Goal: Transaction & Acquisition: Purchase product/service

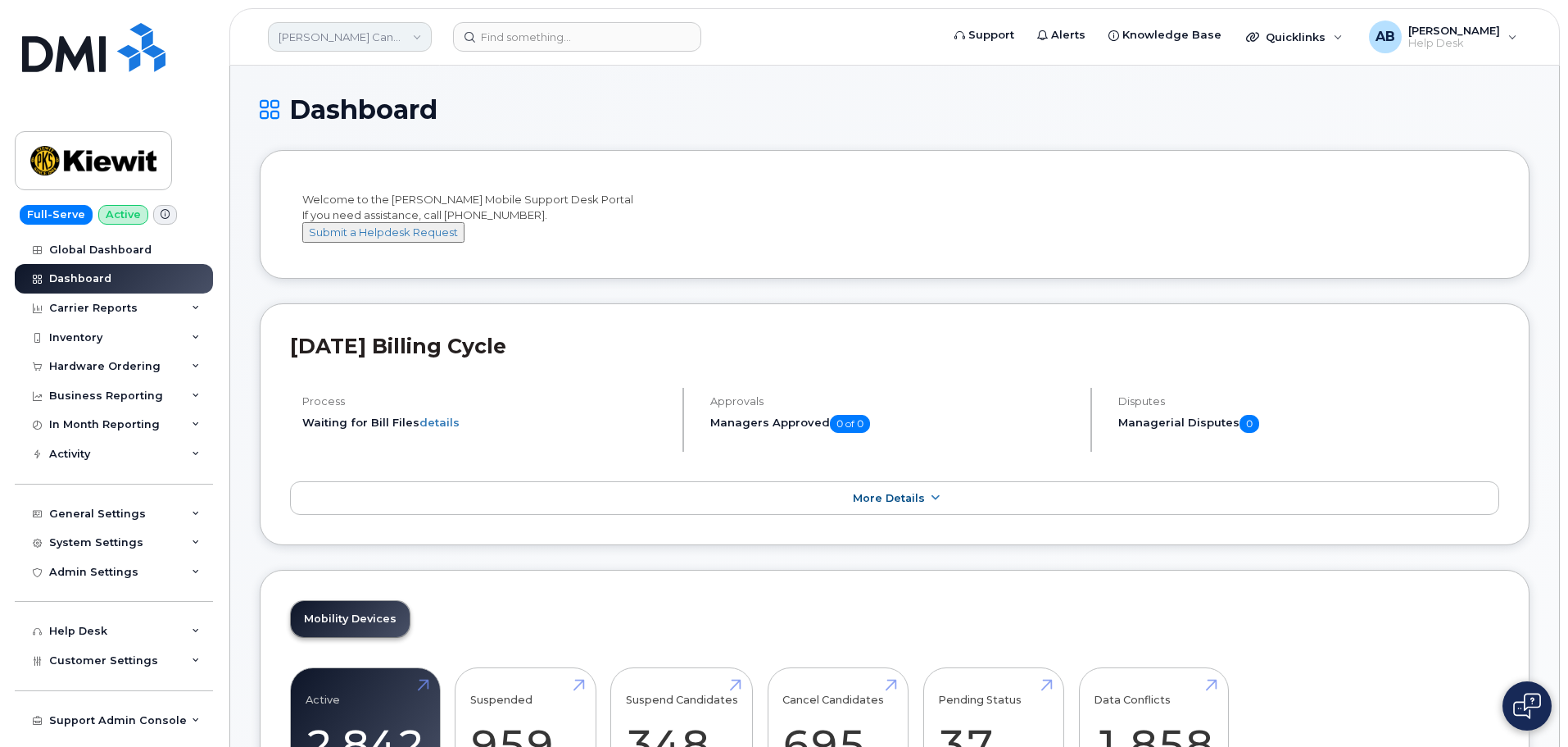
click at [408, 38] on link "Kiewit Canada Inc" at bounding box center [349, 37] width 164 height 30
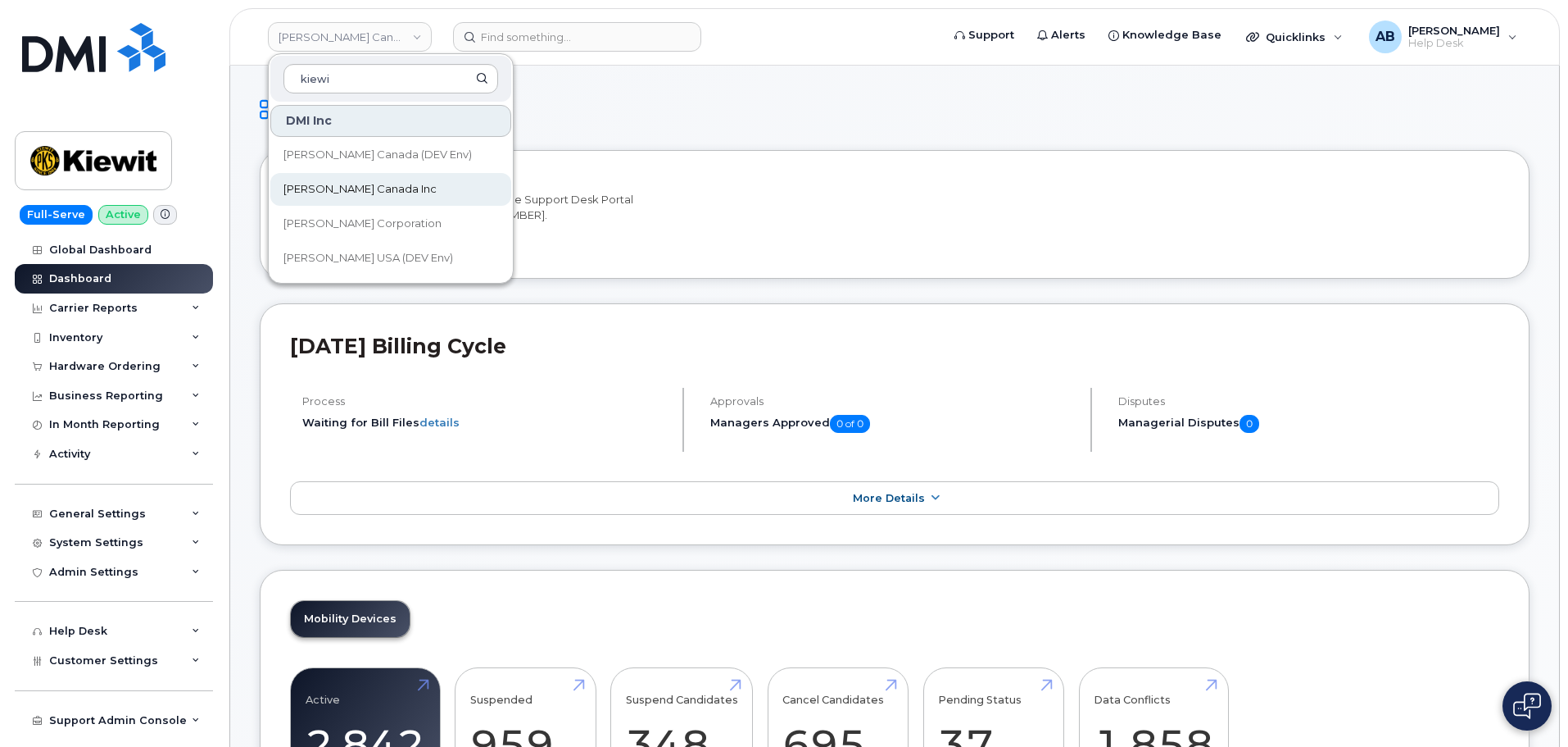
type input "kiewi"
click at [386, 205] on div "DMI Inc Kiewit Canada (DEV Env) Kiewit Canada Inc Kiewit Corporation Kiewit USA…" at bounding box center [391, 190] width 244 height 173
click at [404, 226] on link "[PERSON_NAME] Corporation" at bounding box center [391, 223] width 241 height 32
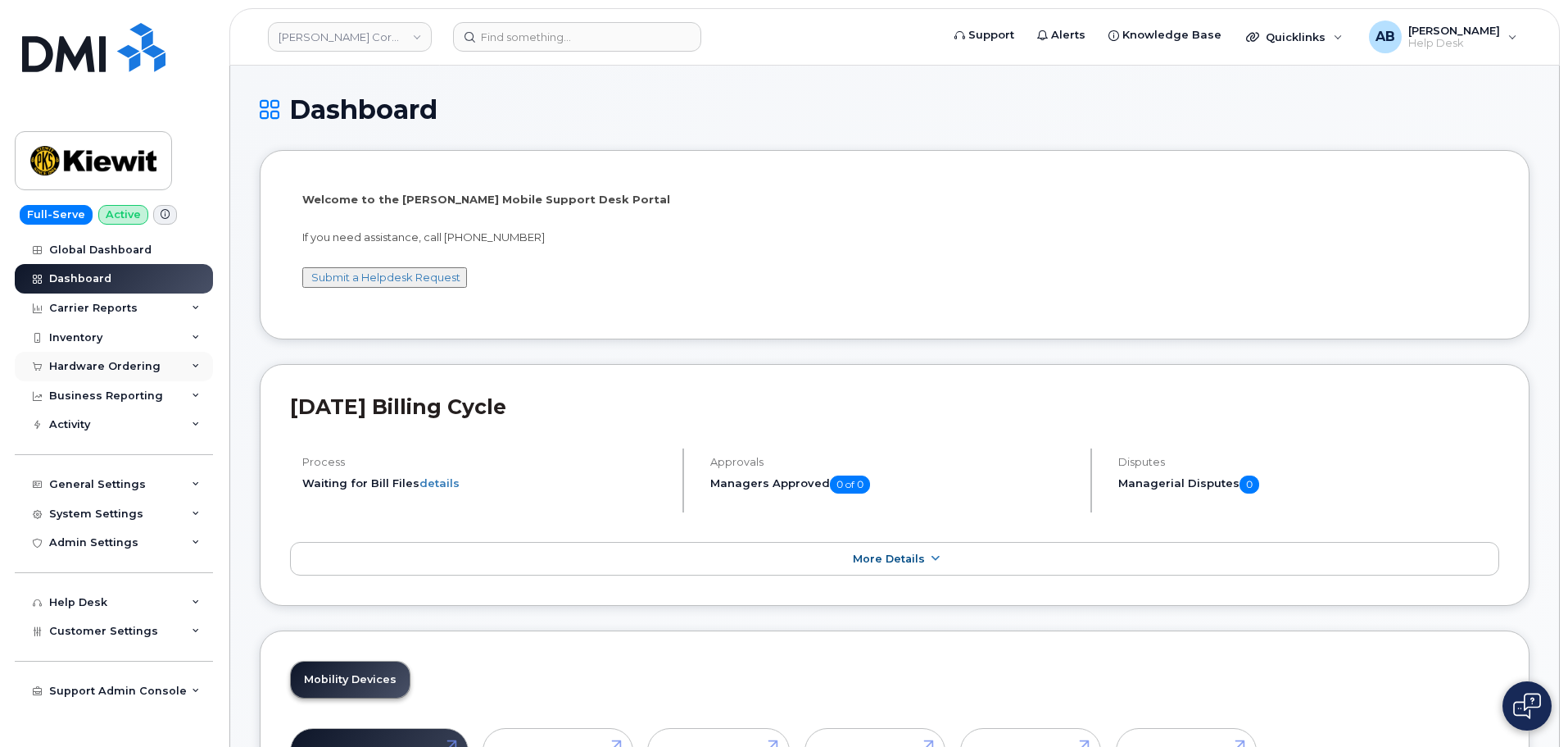
click at [100, 358] on div "Hardware Ordering" at bounding box center [114, 366] width 199 height 30
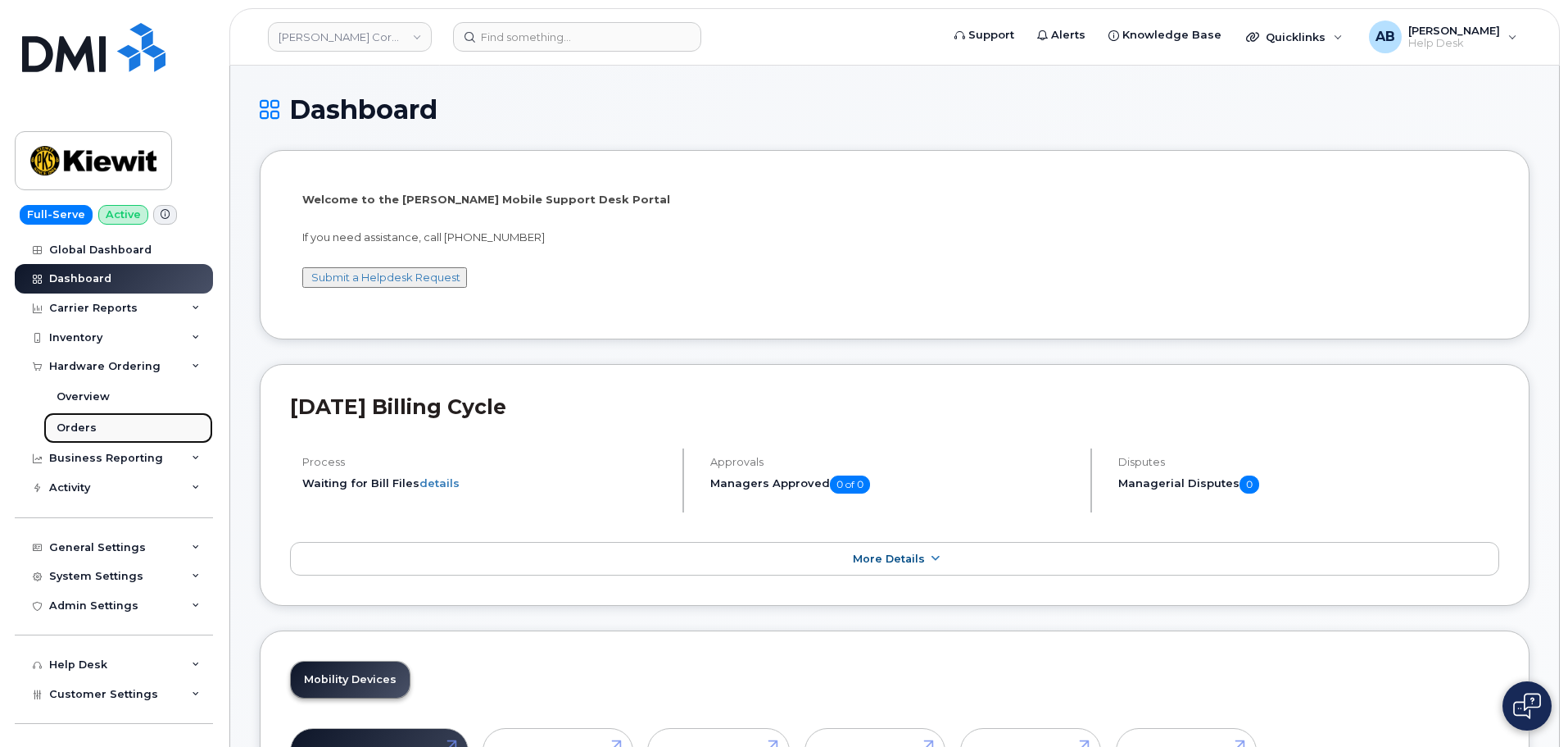
click at [96, 424] on link "Orders" at bounding box center [128, 428] width 170 height 31
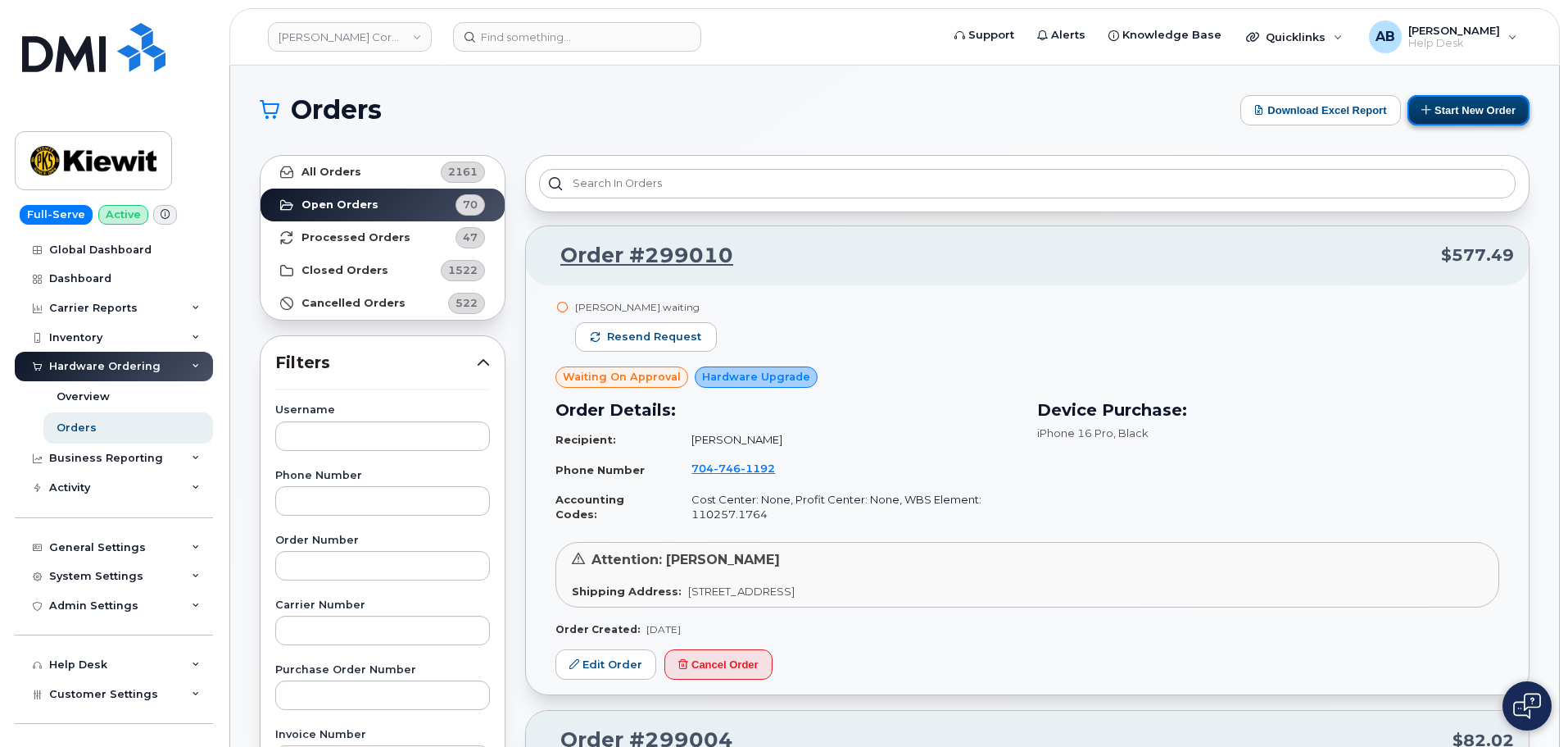
click at [1479, 96] on button "Start New Order" at bounding box center [1468, 110] width 122 height 31
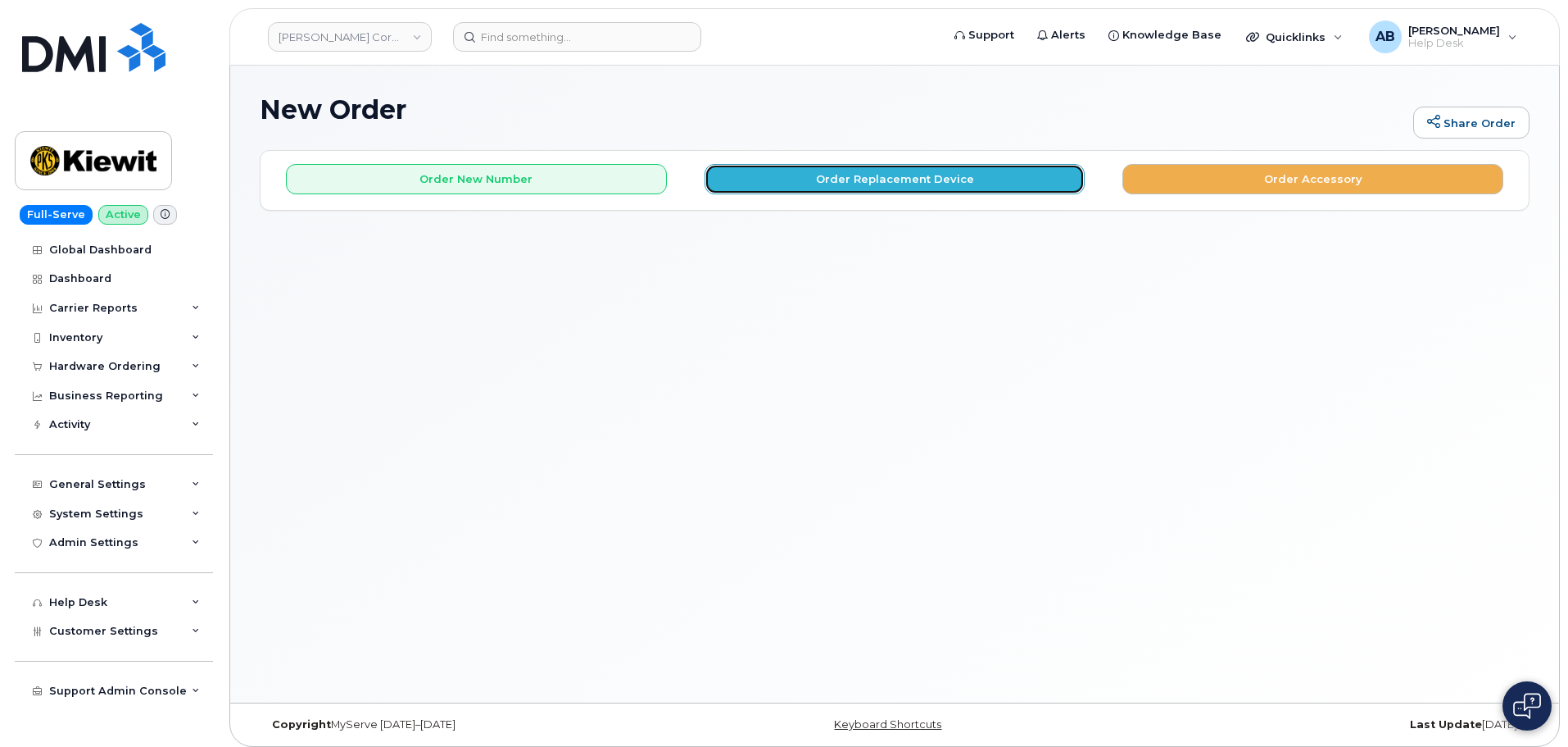
click at [887, 178] on button "Order Replacement Device" at bounding box center [895, 178] width 381 height 31
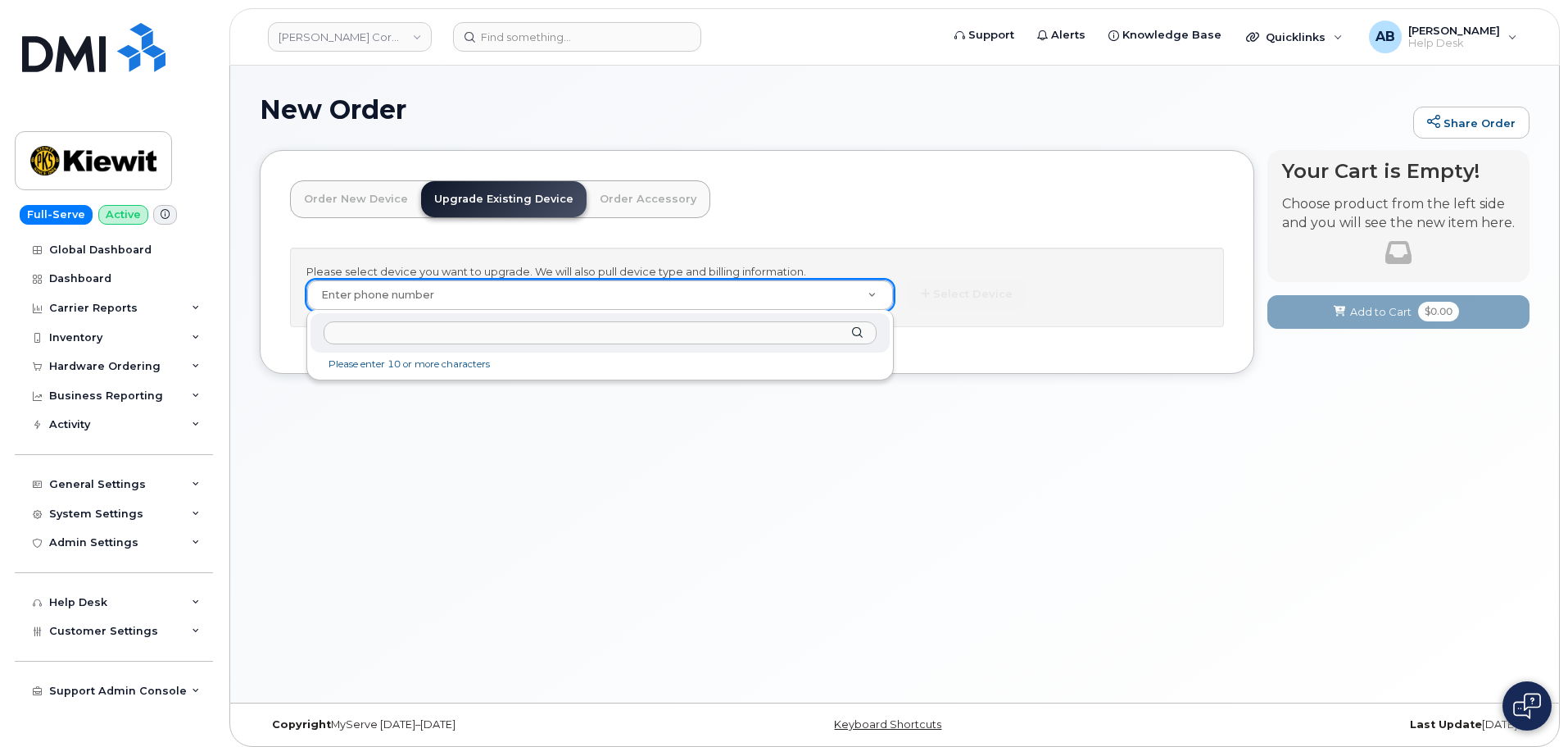
paste input "5634680979"
type input "5634680979"
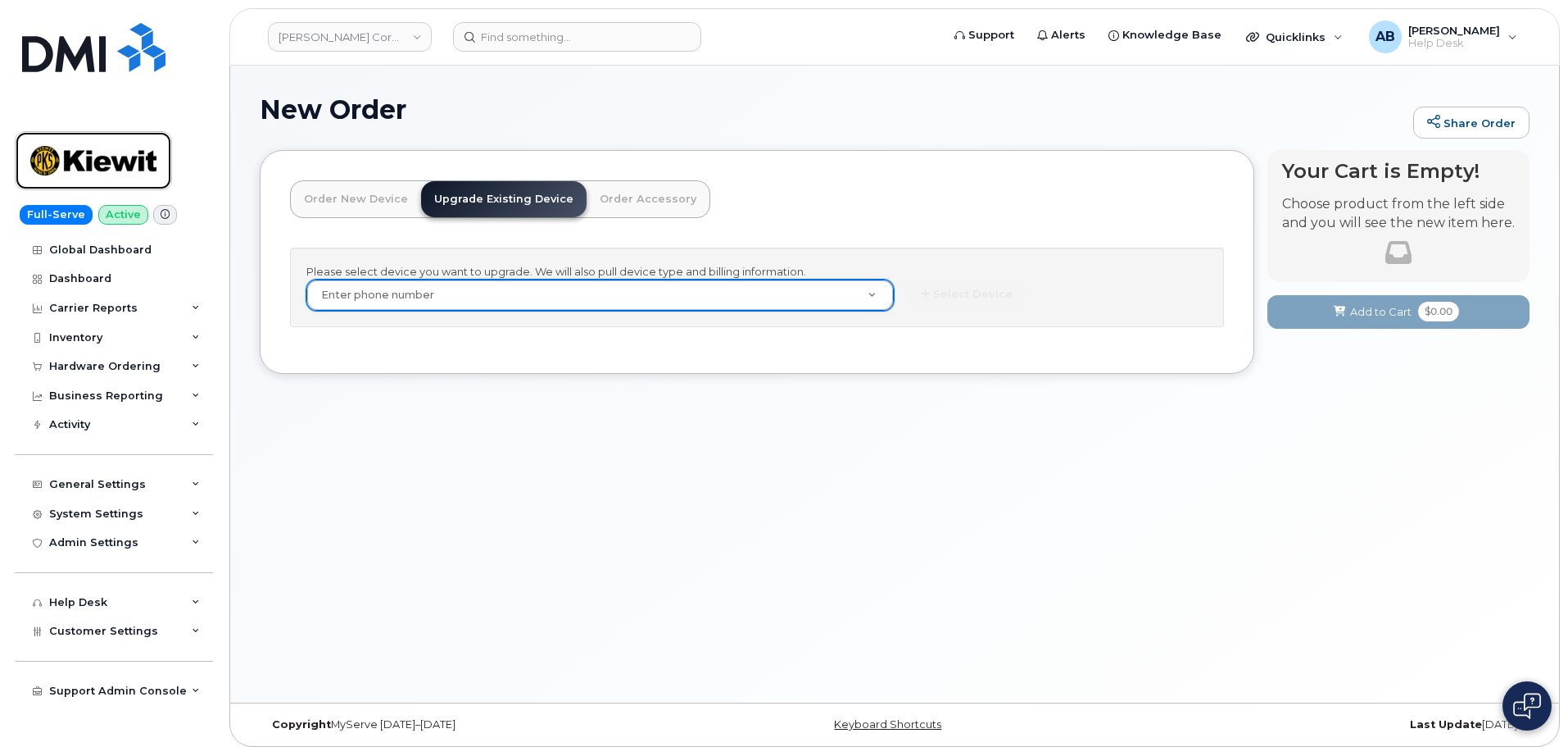
click at [161, 147] on link at bounding box center [93, 161] width 157 height 59
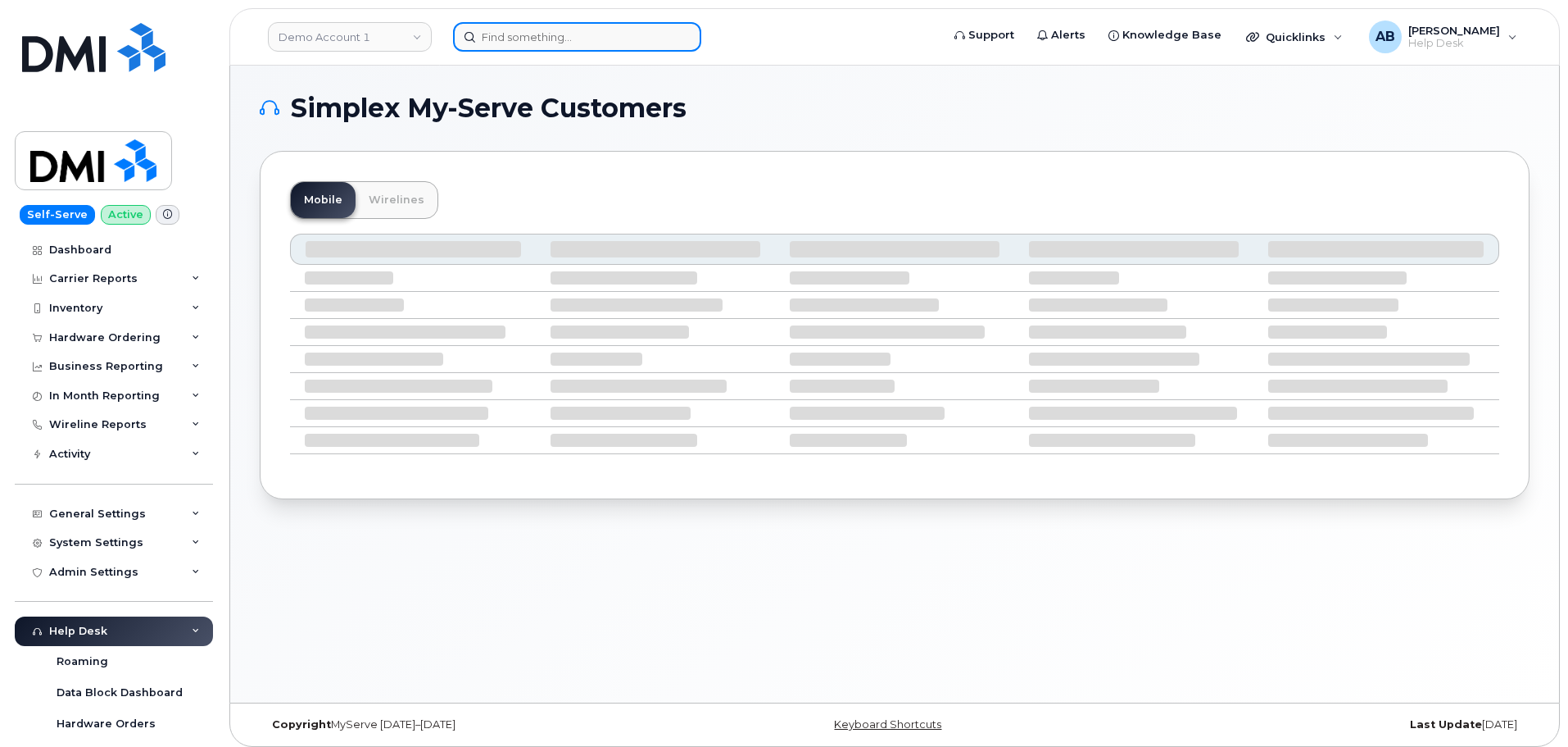
click at [511, 32] on input at bounding box center [577, 37] width 249 height 30
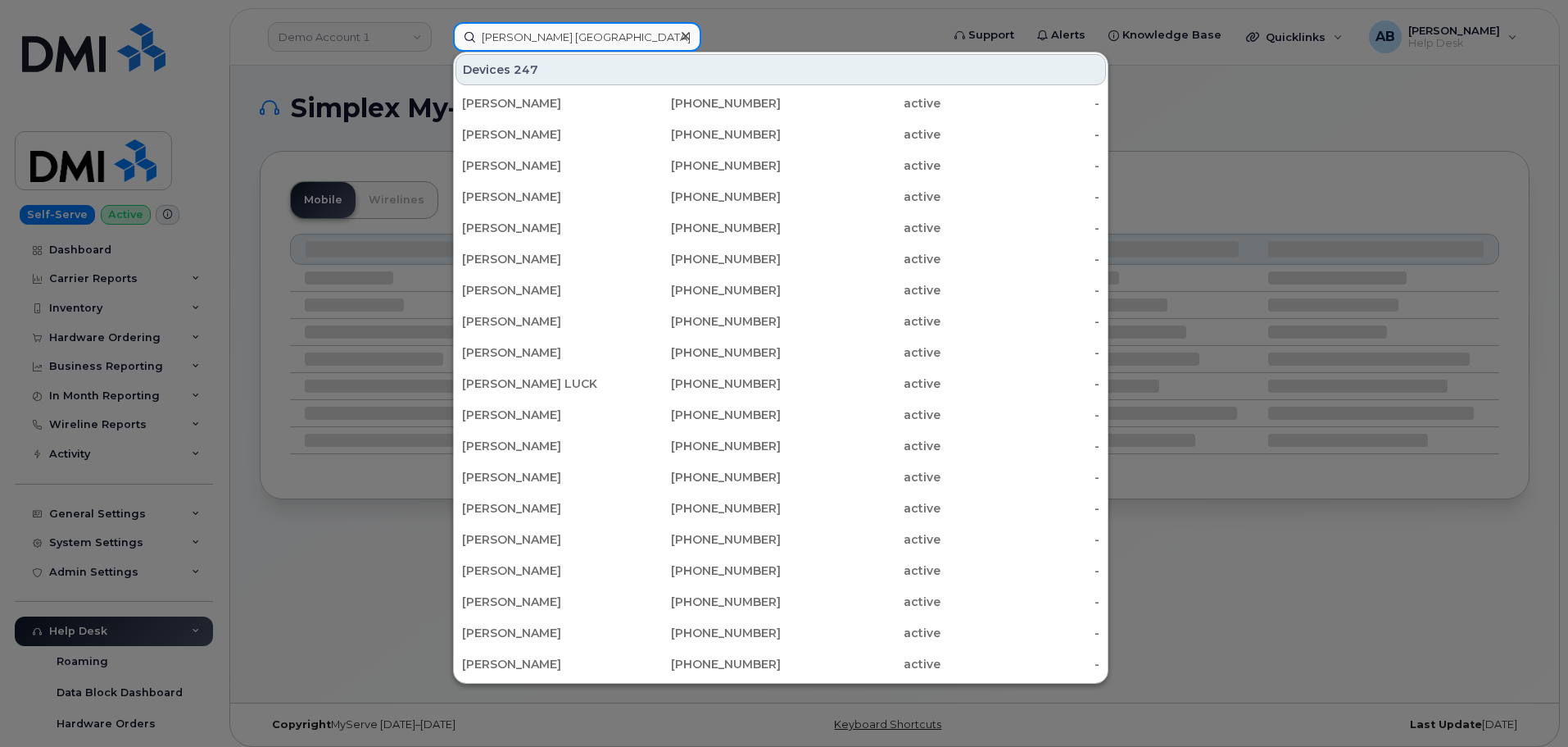
type input "tanner Hamburg"
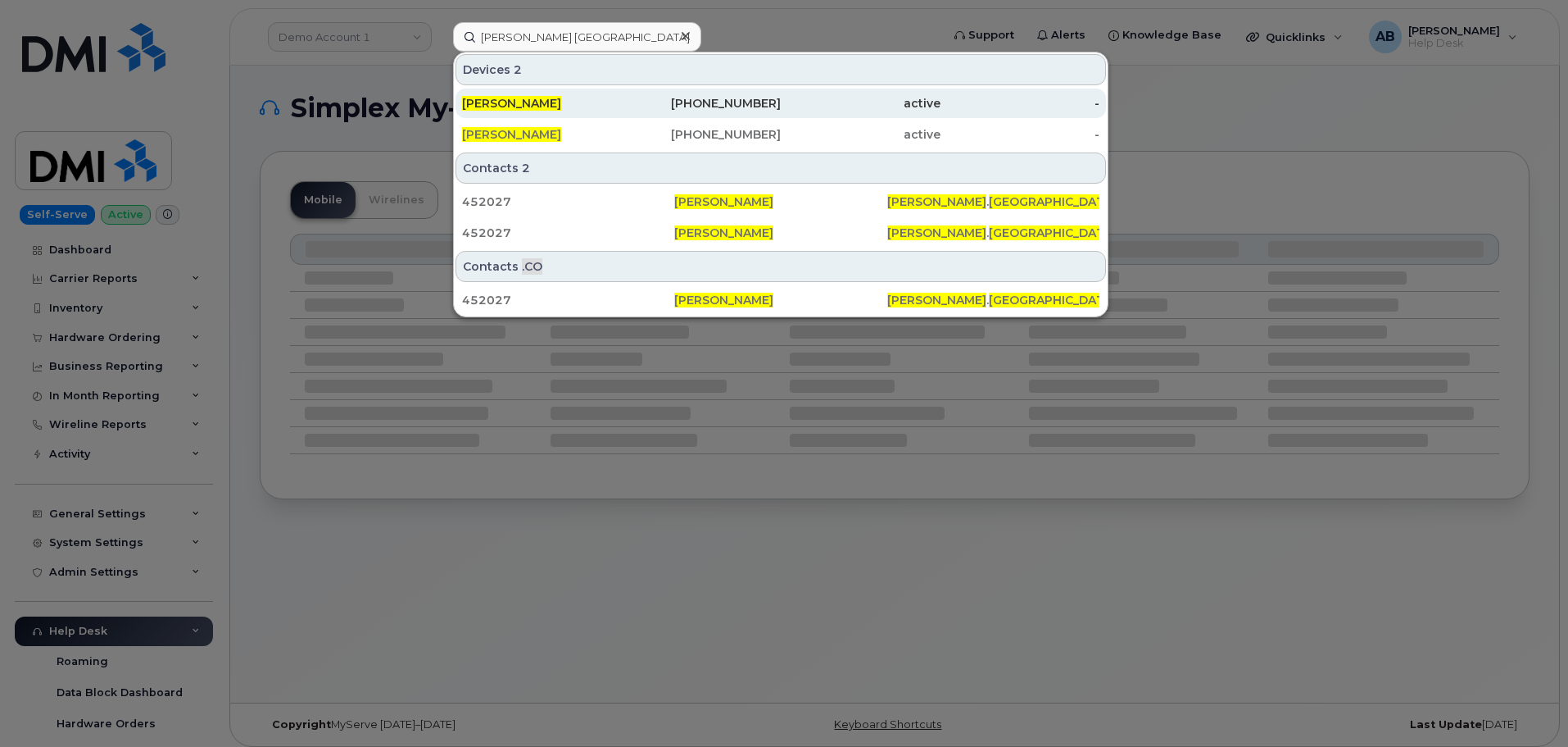
click at [788, 97] on div "active" at bounding box center [860, 104] width 160 height 17
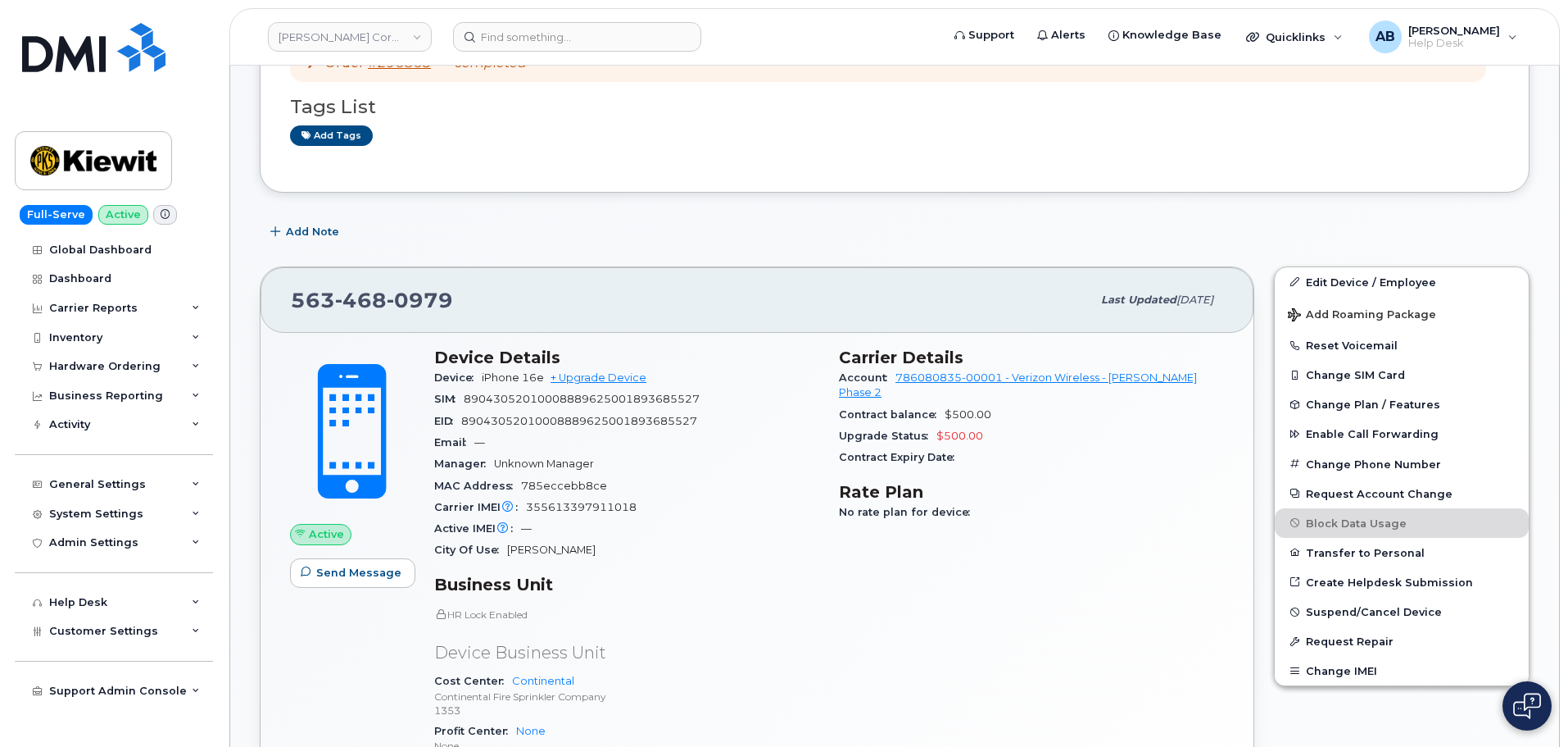
scroll to position [164, 0]
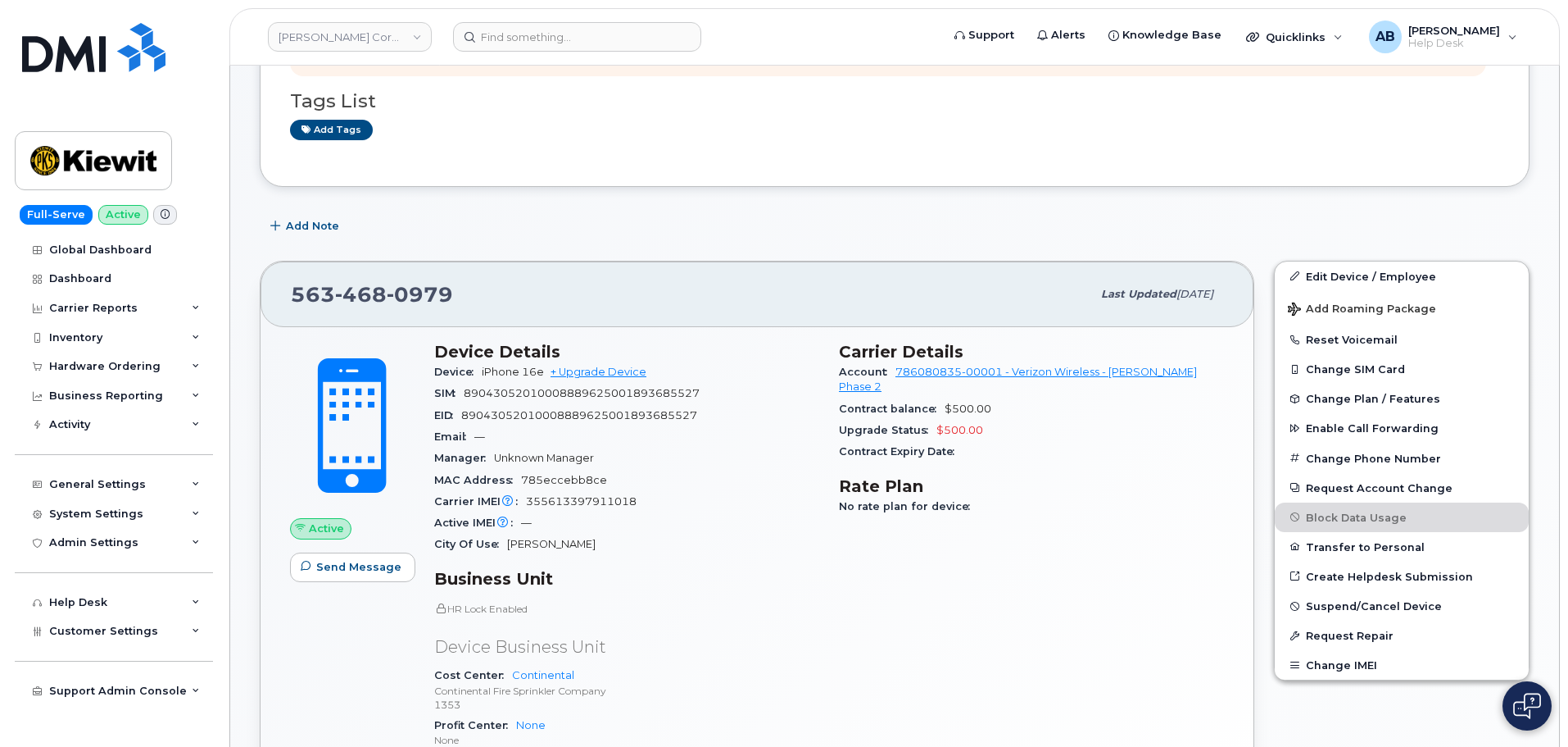
click at [330, 283] on span "[PHONE_NUMBER]" at bounding box center [372, 294] width 163 height 25
click at [333, 283] on span "[PHONE_NUMBER]" at bounding box center [372, 294] width 163 height 25
click at [387, 283] on span "468" at bounding box center [420, 294] width 67 height 25
click at [809, 226] on div "Add Note" at bounding box center [894, 227] width 1270 height 30
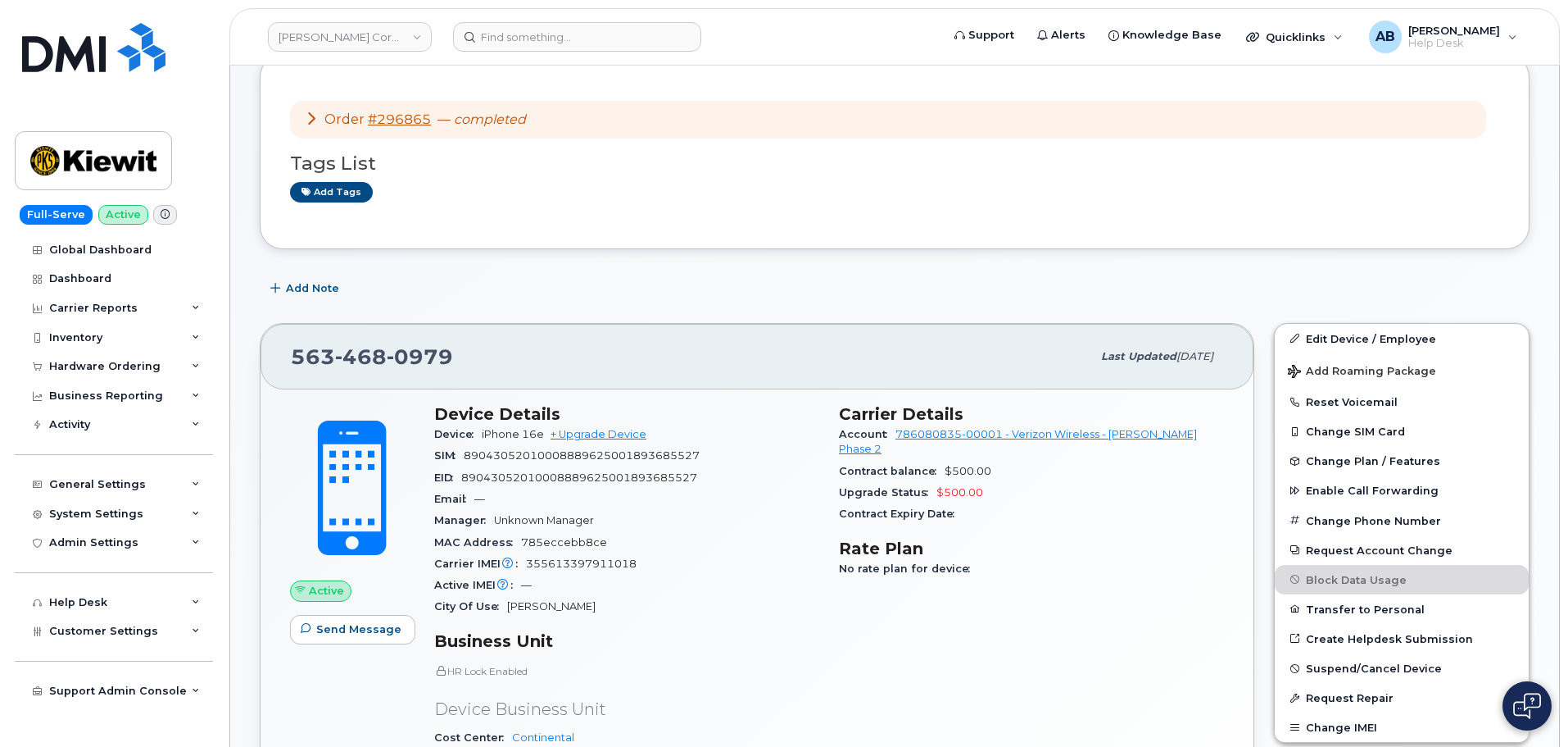
scroll to position [0, 0]
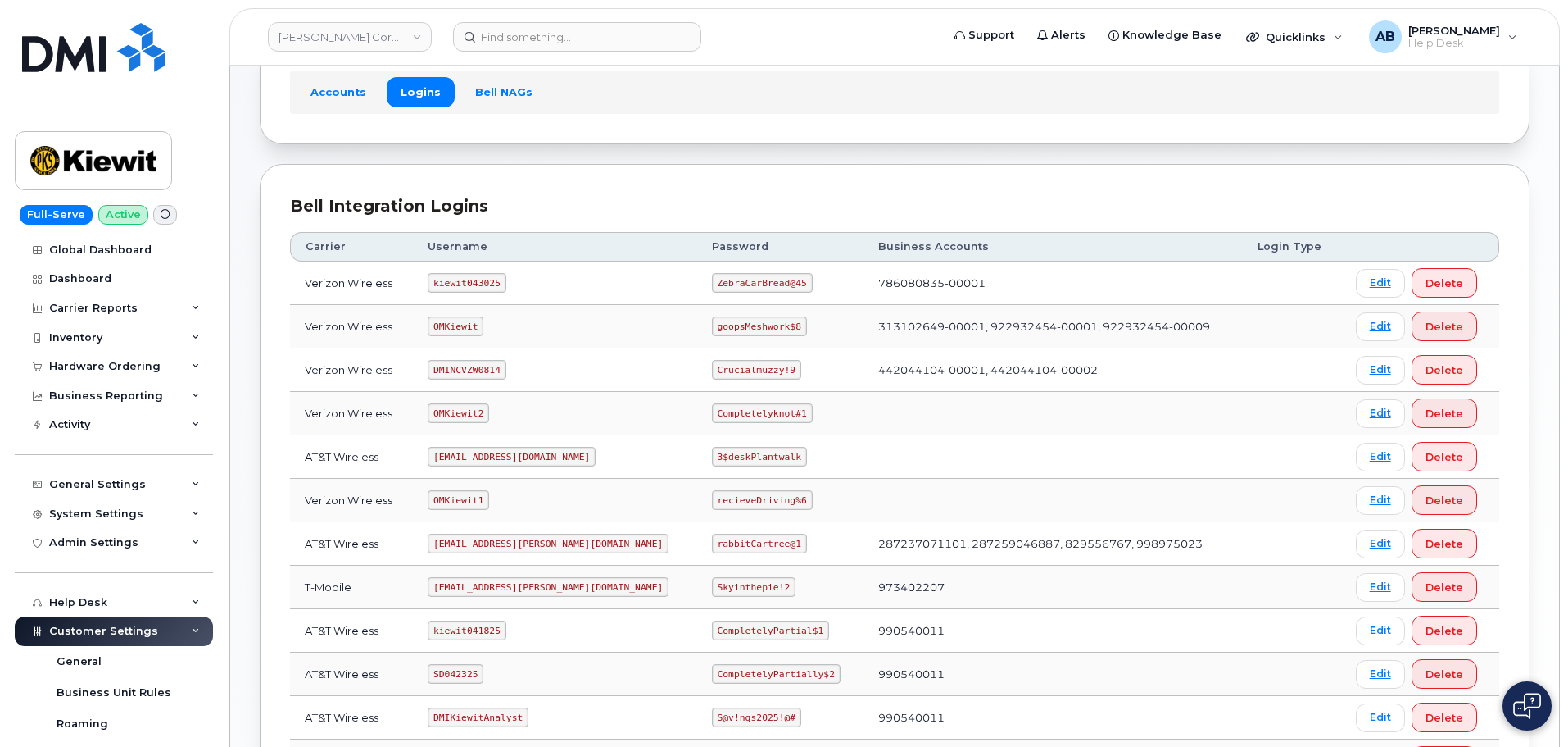
scroll to position [164, 0]
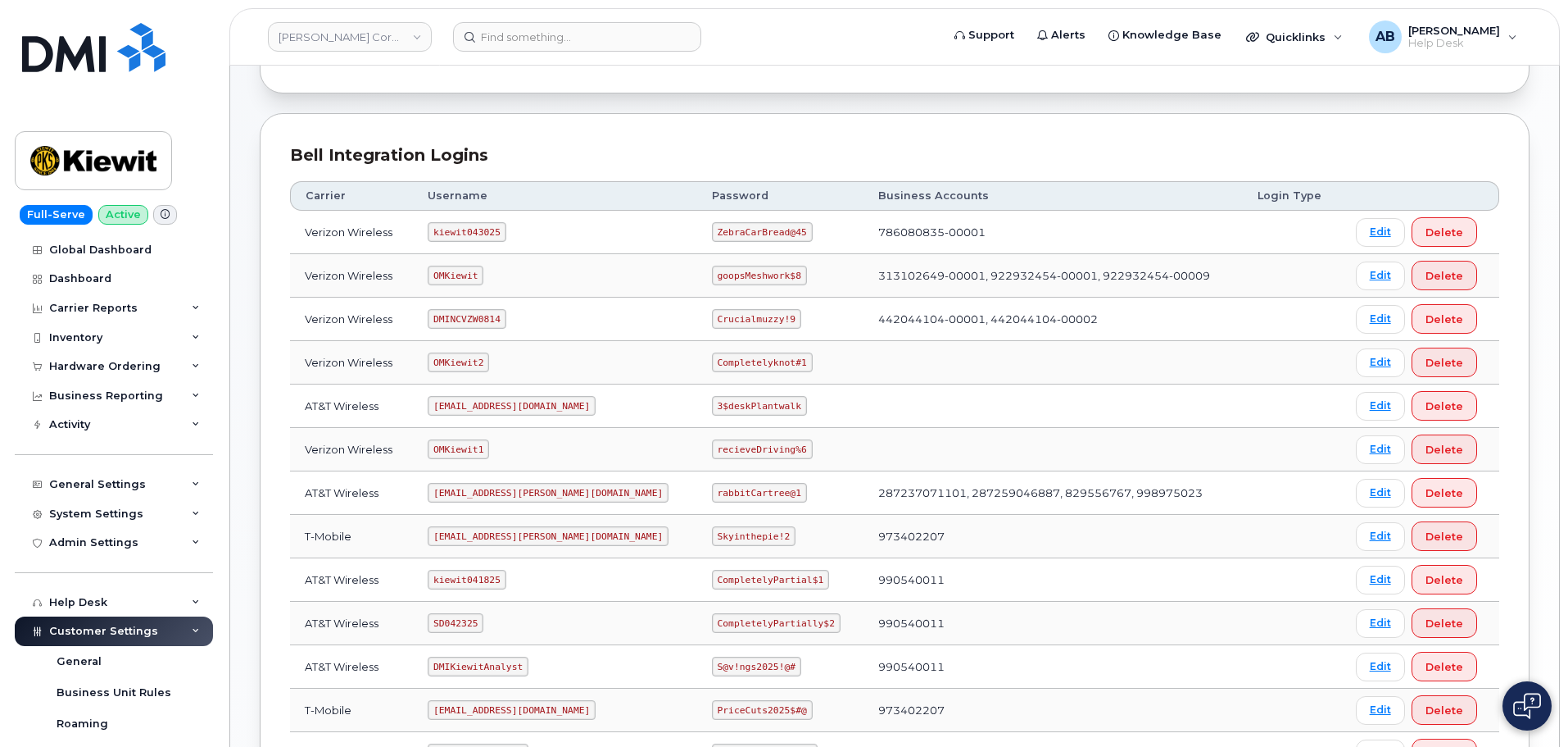
click at [484, 230] on code "kiewit043025" at bounding box center [467, 231] width 78 height 19
copy code "kiewit043025"
click at [727, 231] on code "ZebraCarBread@45" at bounding box center [762, 231] width 101 height 19
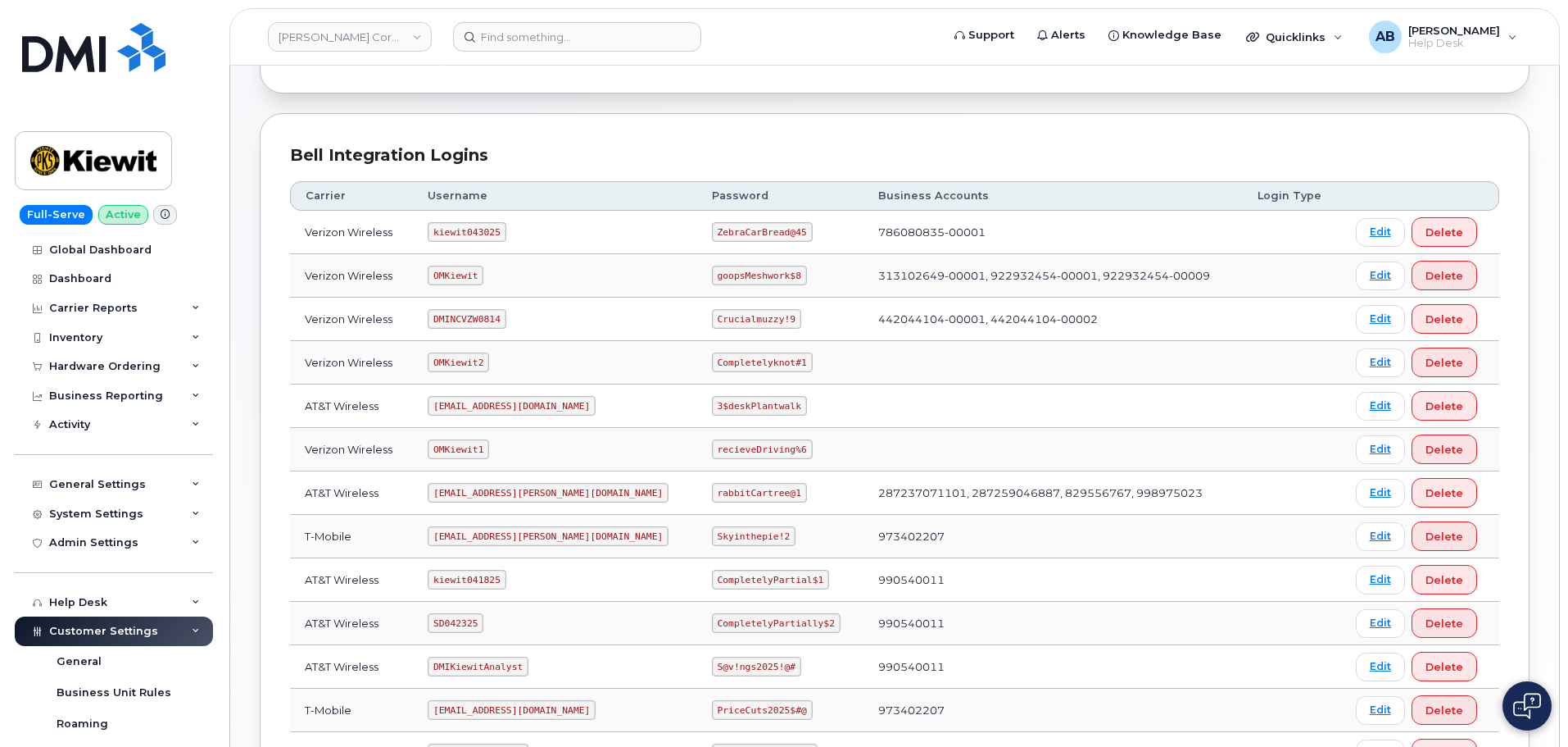
click at [724, 231] on code "ZebraCarBread@45" at bounding box center [762, 231] width 101 height 19
copy code "ZebraCarBread@45"
